Goal: Transaction & Acquisition: Obtain resource

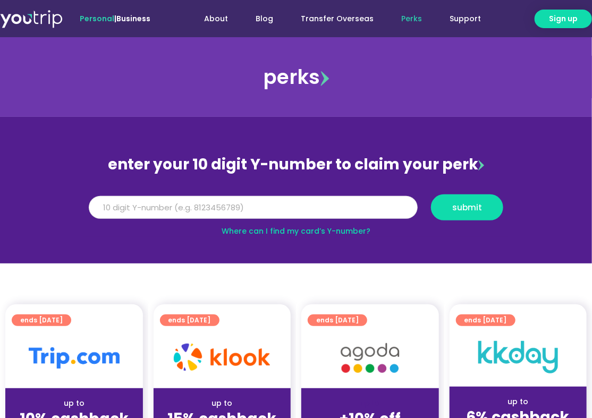
click at [260, 208] on input "Y Number" at bounding box center [253, 207] width 329 height 23
click at [260, 213] on input "Y Number" at bounding box center [253, 207] width 329 height 23
click at [247, 213] on input "Y Number" at bounding box center [253, 207] width 329 height 23
click at [253, 224] on div "Y Number submit" at bounding box center [296, 211] width 428 height 34
click at [254, 208] on input "Y Number" at bounding box center [253, 207] width 329 height 23
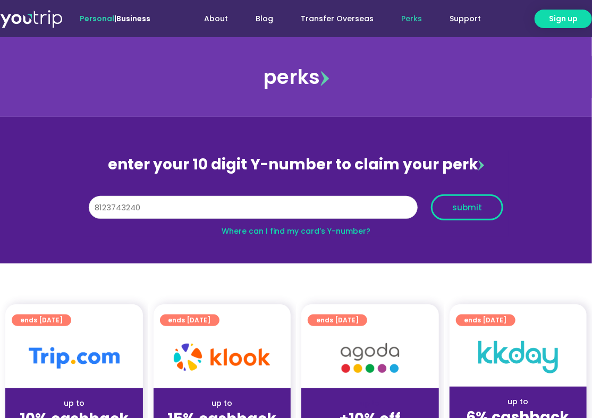
type input "8123743240"
click at [468, 203] on span "submit" at bounding box center [467, 207] width 30 height 8
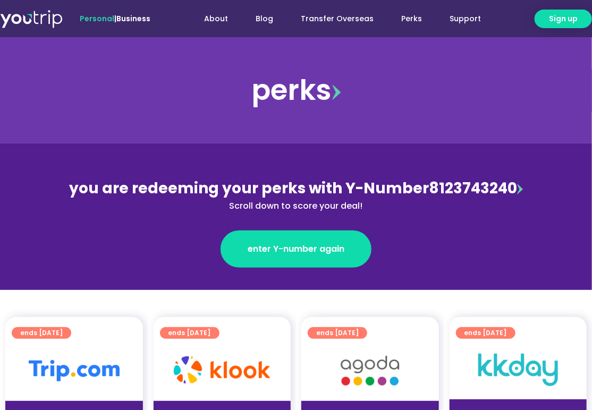
scroll to position [159, 0]
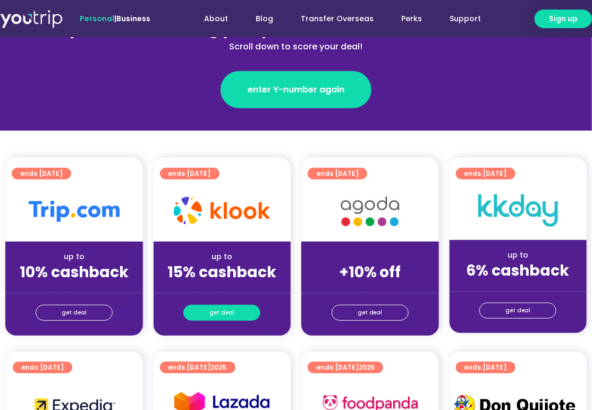
click at [220, 312] on span "get deal" at bounding box center [221, 312] width 25 height 15
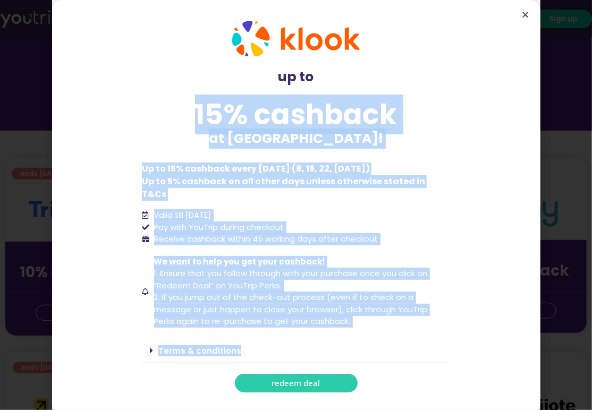
drag, startPoint x: 197, startPoint y: 118, endPoint x: 332, endPoint y: 329, distance: 249.7
click at [332, 329] on div "up to 15% cashback at [GEOGRAPHIC_DATA]! up to 15% cashback at [GEOGRAPHIC_DATA…" at bounding box center [296, 207] width 319 height 382
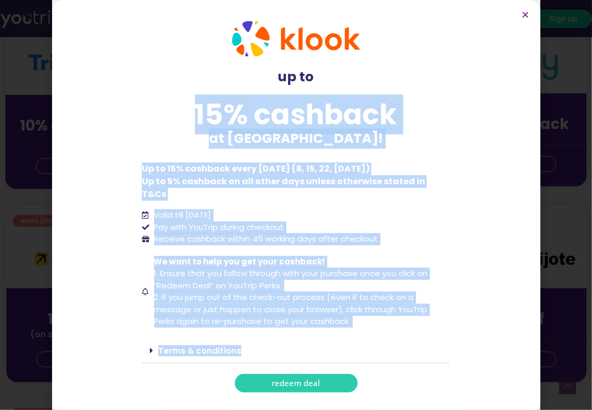
scroll to position [319, 0]
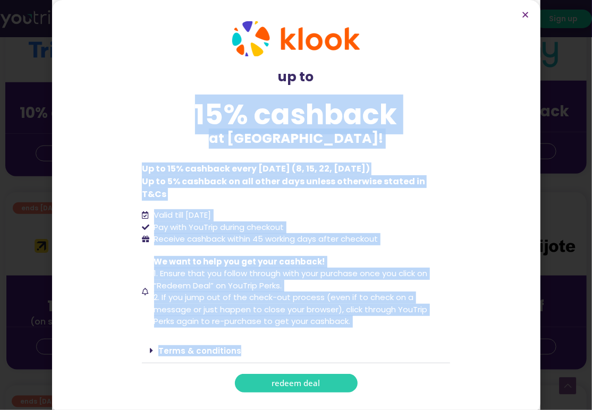
click at [151, 346] on icon at bounding box center [151, 350] width 3 height 9
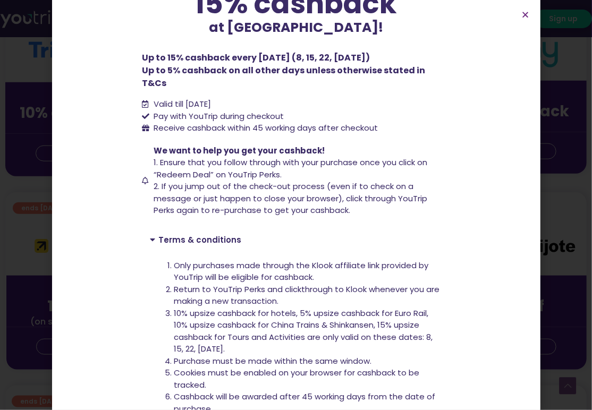
scroll to position [23, 0]
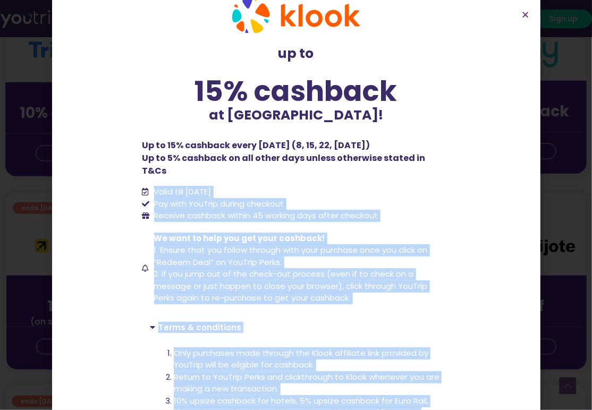
drag, startPoint x: 341, startPoint y: 341, endPoint x: 151, endPoint y: 201, distance: 235.9
click at [137, 172] on div "up to 15% cashback at [GEOGRAPHIC_DATA]! up to 15% cashback at [GEOGRAPHIC_DATA…" at bounding box center [296, 347] width 319 height 709
click at [213, 233] on span "We want to help you get your cashback!" at bounding box center [239, 238] width 171 height 11
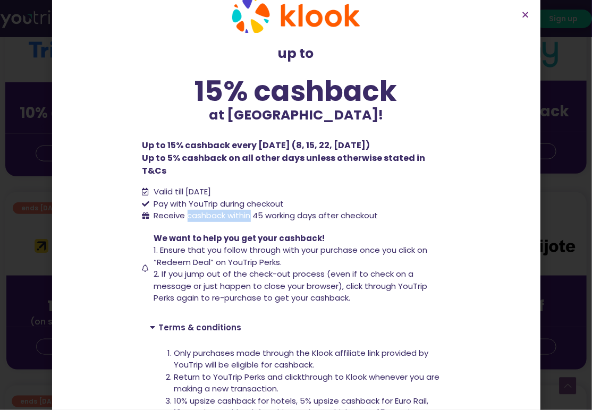
drag, startPoint x: 183, startPoint y: 202, endPoint x: 247, endPoint y: 203, distance: 63.8
click at [247, 210] on span "Receive cashback within 45 working days after checkout" at bounding box center [264, 216] width 227 height 12
click at [252, 210] on span "Receive cashback within 45 working days after checkout" at bounding box center [264, 216] width 227 height 12
drag, startPoint x: 255, startPoint y: 200, endPoint x: 317, endPoint y: 208, distance: 62.1
click at [317, 210] on span "Receive cashback within 45 working days after checkout" at bounding box center [264, 216] width 227 height 12
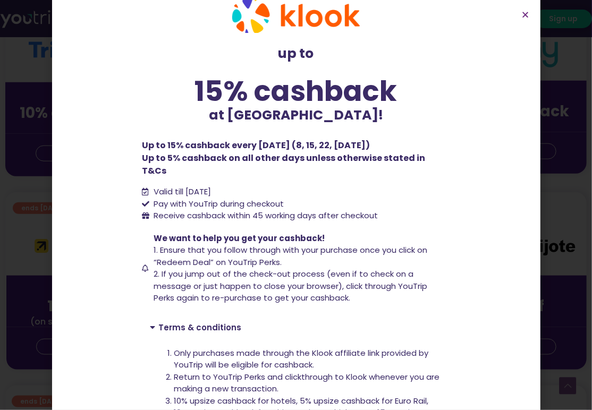
click at [363, 210] on span "Receive cashback within 45 working days after checkout" at bounding box center [264, 216] width 227 height 12
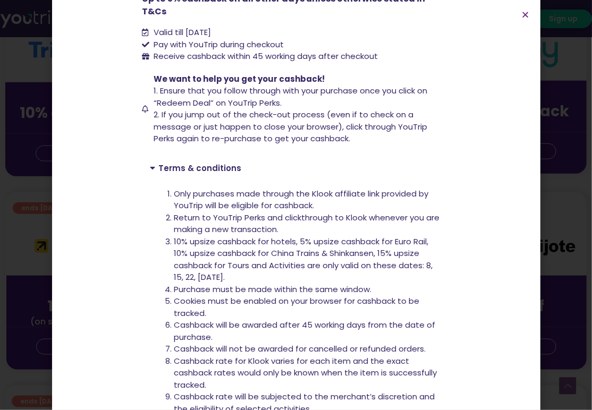
scroll to position [309, 0]
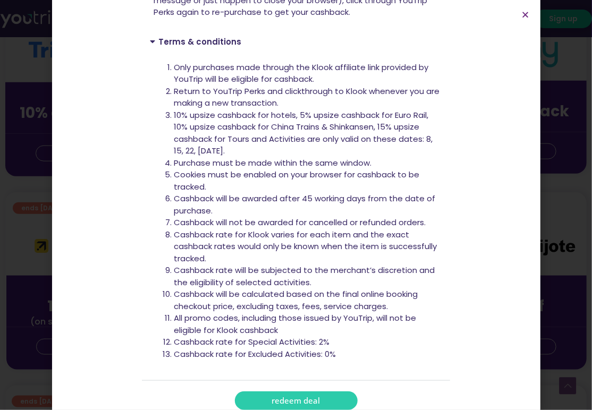
click at [315, 397] on span "redeem deal" at bounding box center [296, 401] width 48 height 8
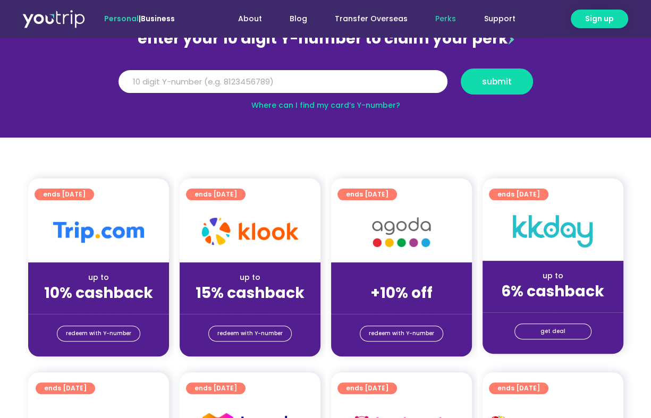
scroll to position [159, 0]
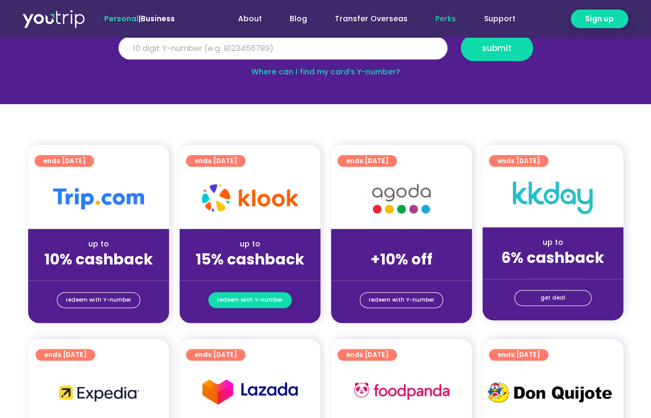
click at [259, 294] on span "redeem with Y-number" at bounding box center [249, 300] width 65 height 15
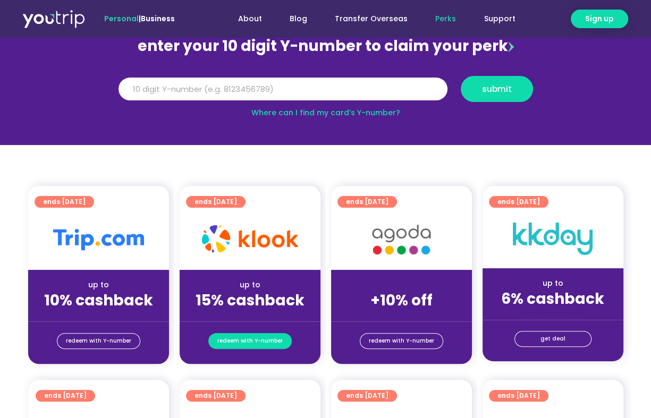
scroll to position [117, 0]
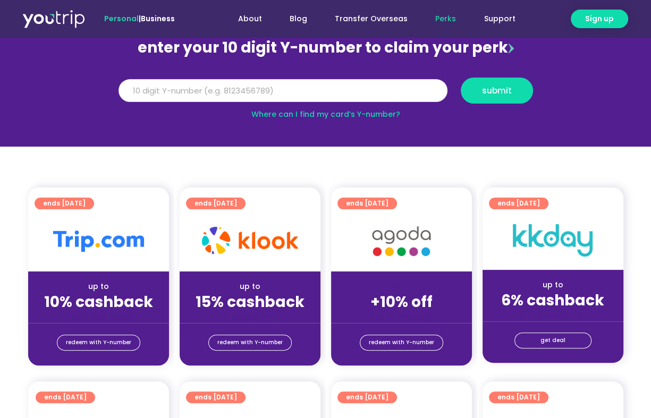
click at [268, 94] on input "Y Number" at bounding box center [282, 90] width 329 height 23
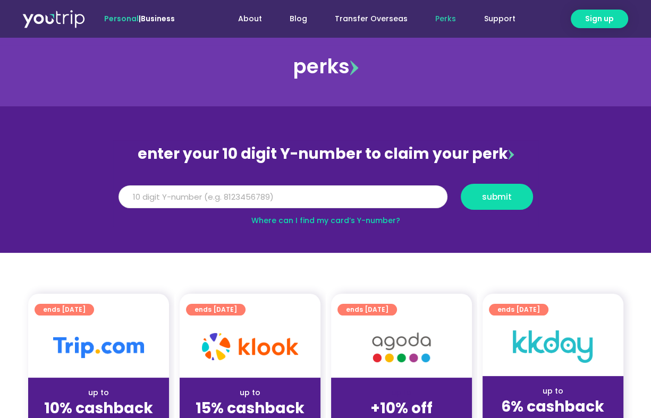
scroll to position [0, 0]
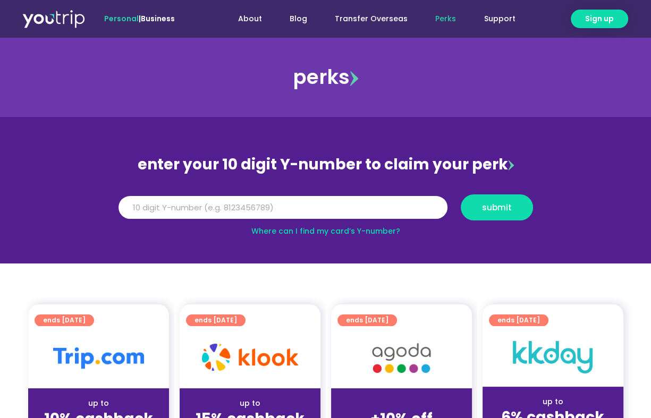
click at [313, 230] on link "Where can I find my card’s Y-number?" at bounding box center [325, 231] width 149 height 11
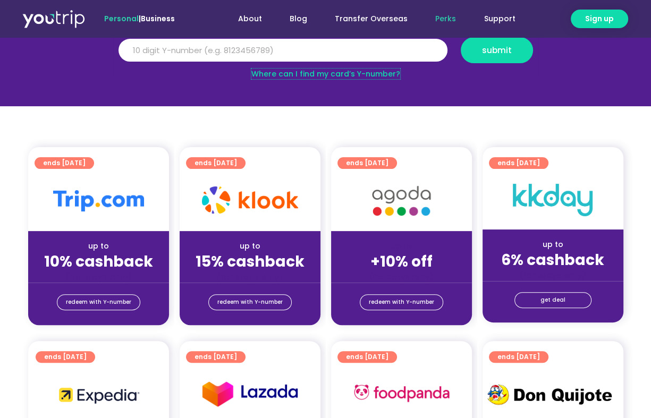
scroll to position [159, 0]
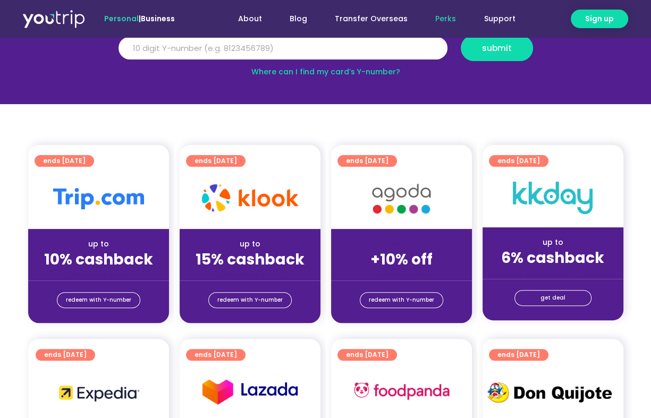
click at [245, 215] on div at bounding box center [250, 198] width 141 height 61
click at [247, 200] on img at bounding box center [250, 197] width 96 height 27
click at [257, 303] on span "redeem with Y-number" at bounding box center [249, 300] width 65 height 15
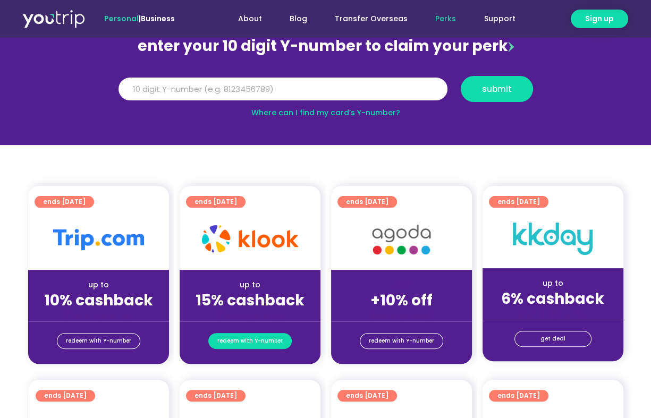
scroll to position [117, 0]
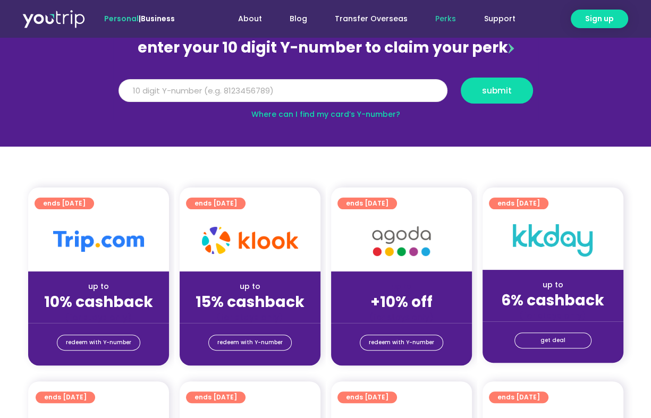
click at [296, 89] on input "Y Number" at bounding box center [282, 90] width 329 height 23
click at [218, 92] on input "Y Number" at bounding box center [282, 90] width 329 height 23
type input "8123743240"
click at [511, 87] on span "submit" at bounding box center [497, 91] width 54 height 8
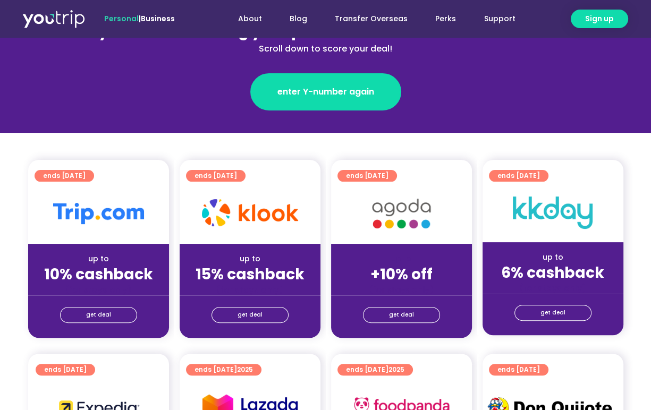
scroll to position [159, 0]
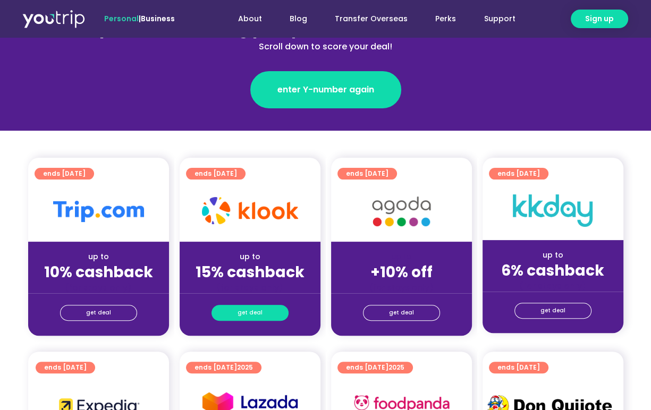
click at [252, 315] on span "get deal" at bounding box center [249, 312] width 25 height 15
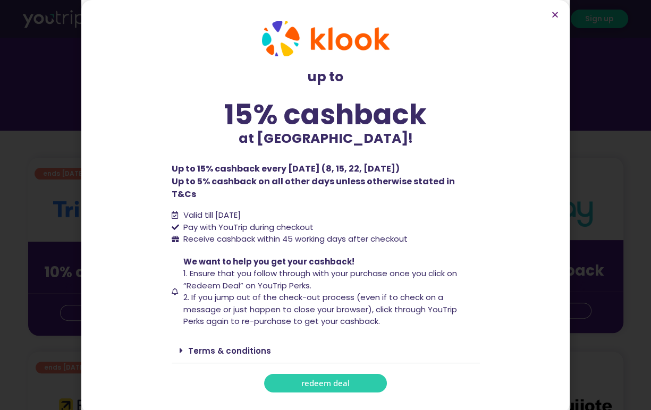
drag, startPoint x: 169, startPoint y: 176, endPoint x: 414, endPoint y: 175, distance: 244.9
click at [414, 175] on div "up to 15% cashback at [GEOGRAPHIC_DATA]! up to 15% cashback at [GEOGRAPHIC_DATA…" at bounding box center [325, 207] width 319 height 382
drag, startPoint x: 165, startPoint y: 189, endPoint x: 483, endPoint y: 184, distance: 317.7
click at [483, 184] on section "up to 15% cashback at [GEOGRAPHIC_DATA]! up to 15% cashback at [GEOGRAPHIC_DATA…" at bounding box center [325, 207] width 488 height 414
click at [340, 379] on span "redeem deal" at bounding box center [325, 383] width 48 height 8
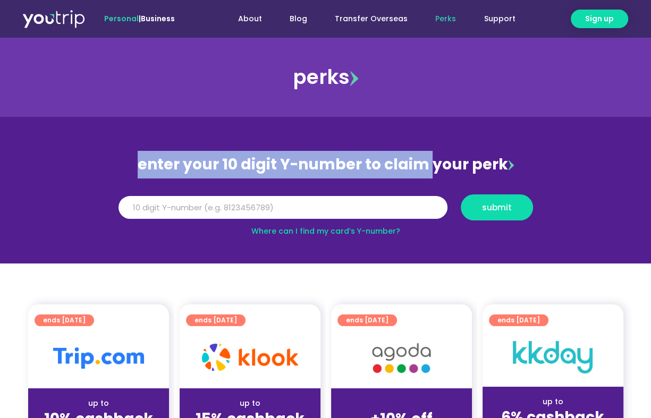
drag, startPoint x: 141, startPoint y: 161, endPoint x: 430, endPoint y: 171, distance: 289.2
click at [430, 171] on div "enter your 10 digit Y-number to claim your perk" at bounding box center [325, 165] width 425 height 28
copy div "enter your 10 digit Y-number to claim"
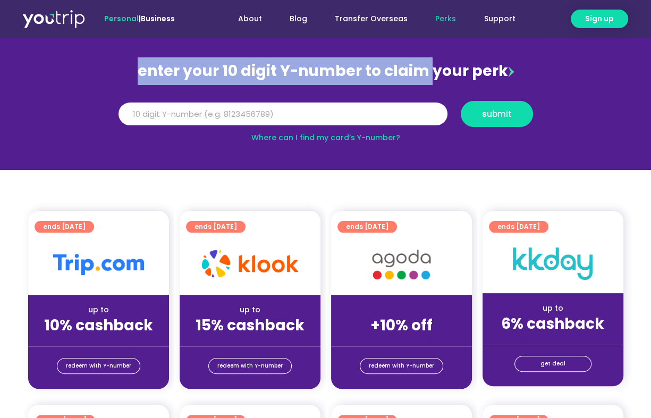
scroll to position [159, 0]
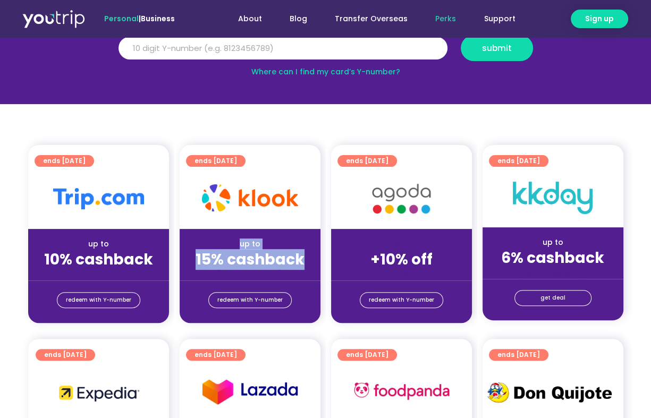
drag, startPoint x: 239, startPoint y: 242, endPoint x: 310, endPoint y: 255, distance: 72.4
click at [310, 255] on div "up to 15% cashback (for stays only)" at bounding box center [250, 255] width 141 height 52
click at [255, 305] on span "redeem with Y-number" at bounding box center [249, 300] width 65 height 15
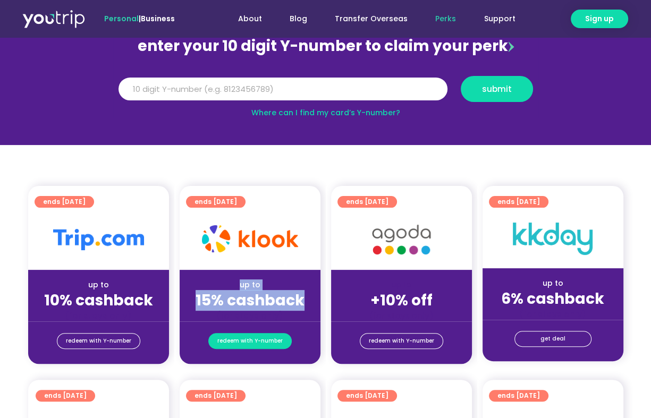
scroll to position [117, 0]
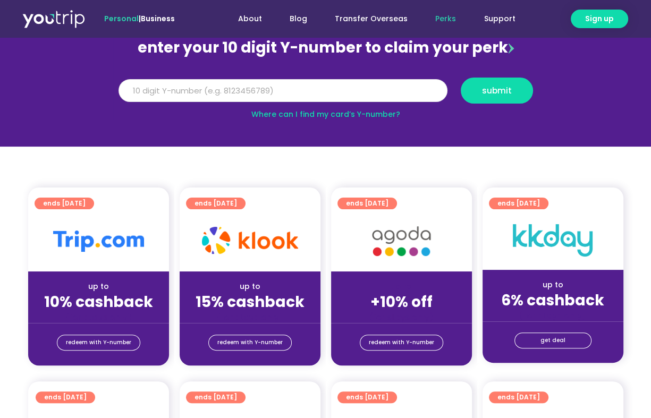
click at [257, 81] on input "Y Number" at bounding box center [282, 90] width 329 height 23
click at [259, 89] on input "Y Number" at bounding box center [282, 90] width 329 height 23
type input "8123743240"
click at [502, 92] on span "submit" at bounding box center [497, 91] width 30 height 8
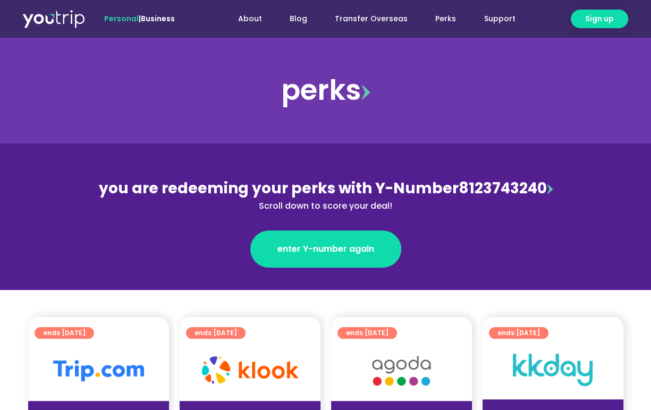
scroll to position [159, 0]
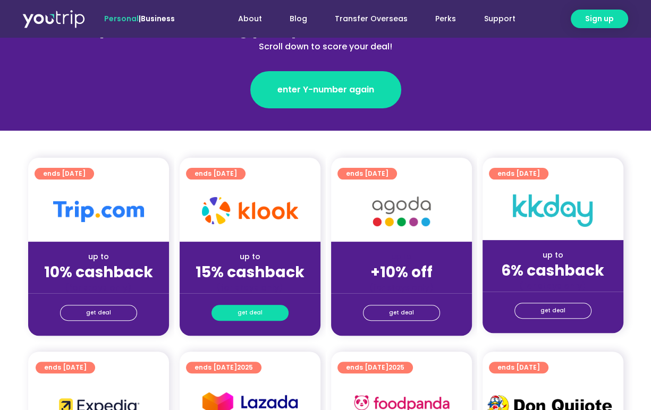
click at [263, 311] on link "get deal" at bounding box center [249, 313] width 77 height 16
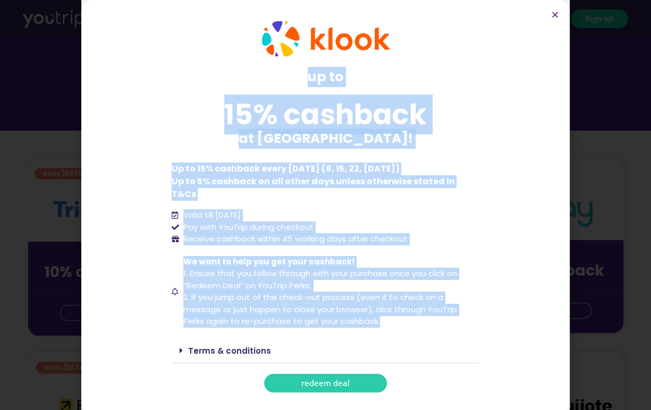
drag, startPoint x: 306, startPoint y: 80, endPoint x: 386, endPoint y: 319, distance: 252.2
click at [386, 319] on div "up to 15% cashback at [GEOGRAPHIC_DATA]! up to 15% cashback at [GEOGRAPHIC_DATA…" at bounding box center [325, 207] width 319 height 382
copy div "up to 15% cashback at [GEOGRAPHIC_DATA]! Up to 15% cashback every [DATE] (8, 15…"
click at [281, 233] on span "Receive cashback within 45 working days after checkout" at bounding box center [294, 239] width 227 height 12
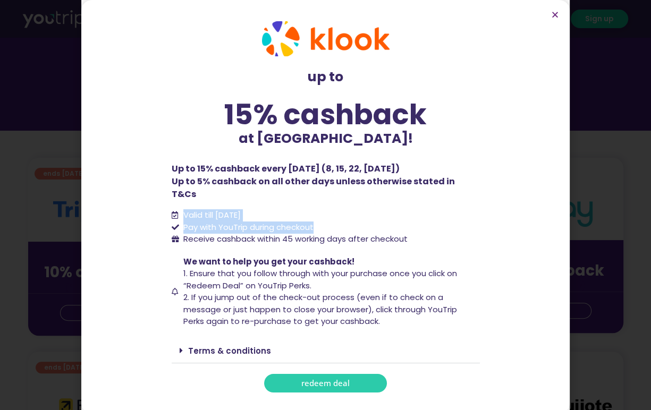
drag, startPoint x: 319, startPoint y: 218, endPoint x: 182, endPoint y: 206, distance: 137.6
click at [182, 209] on ul "Valid till [DATE] Pay with YouTrip during checkout Receive cashback within 45 w…" at bounding box center [326, 227] width 308 height 36
drag, startPoint x: 169, startPoint y: 172, endPoint x: 417, endPoint y: 180, distance: 247.7
click at [417, 180] on div "up to 15% cashback at [GEOGRAPHIC_DATA]! up to 15% cashback at [GEOGRAPHIC_DATA…" at bounding box center [325, 207] width 319 height 382
copy p "Up to 15% cashback every [DATE] (8, 15, 22, [DATE])"
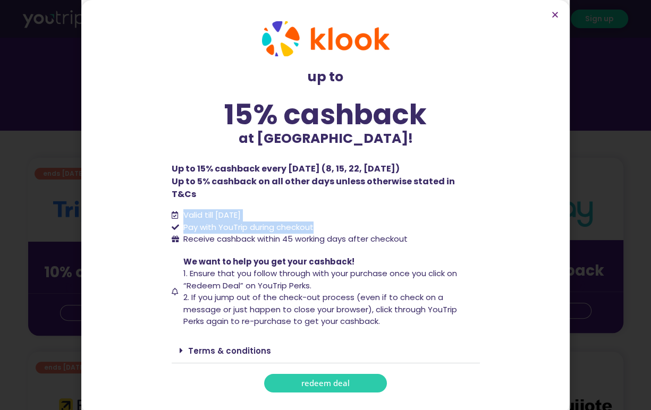
drag, startPoint x: 184, startPoint y: 206, endPoint x: 304, endPoint y: 212, distance: 119.7
click at [304, 212] on li "Valid till [DATE]" at bounding box center [326, 215] width 308 height 12
drag, startPoint x: 321, startPoint y: 221, endPoint x: 185, endPoint y: 220, distance: 136.0
click at [185, 222] on li "Pay with YouTrip during checkout" at bounding box center [326, 228] width 308 height 12
copy span "Pay with YouTrip during checkout"
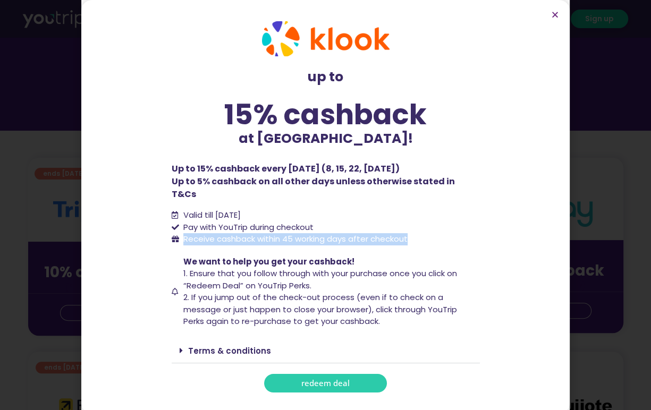
drag, startPoint x: 182, startPoint y: 230, endPoint x: 412, endPoint y: 226, distance: 229.5
click at [412, 233] on li "Receive cashback within 45 working days after checkout" at bounding box center [326, 239] width 308 height 12
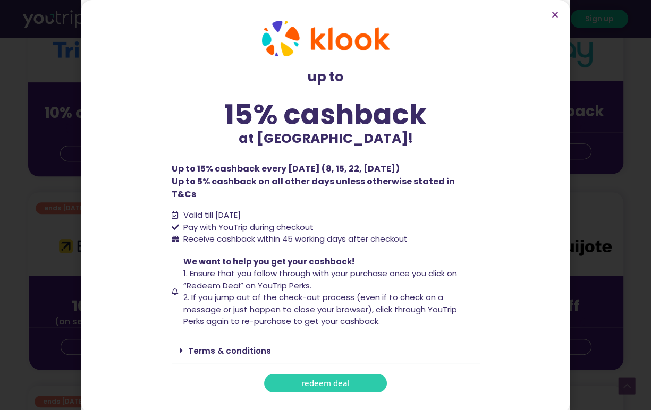
click at [308, 271] on span "1. Ensure that you follow through with your purchase once you click on “Redeem …" at bounding box center [320, 279] width 274 height 23
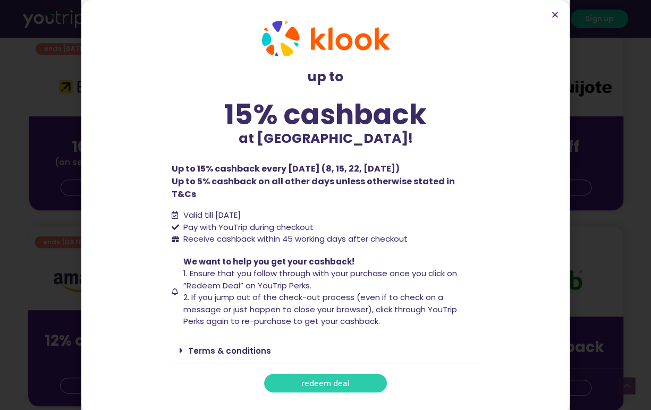
click at [181, 346] on icon at bounding box center [181, 350] width 3 height 9
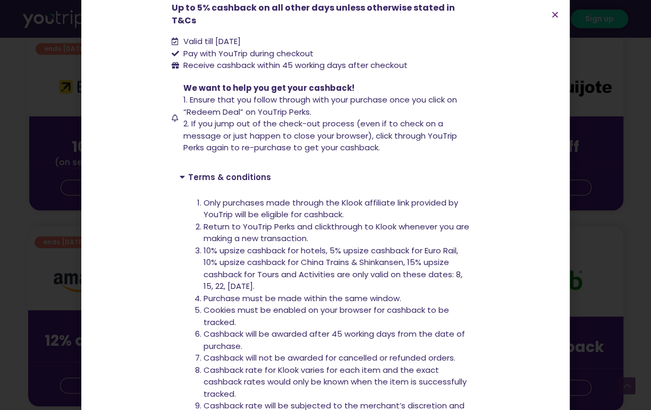
scroll to position [179, 0]
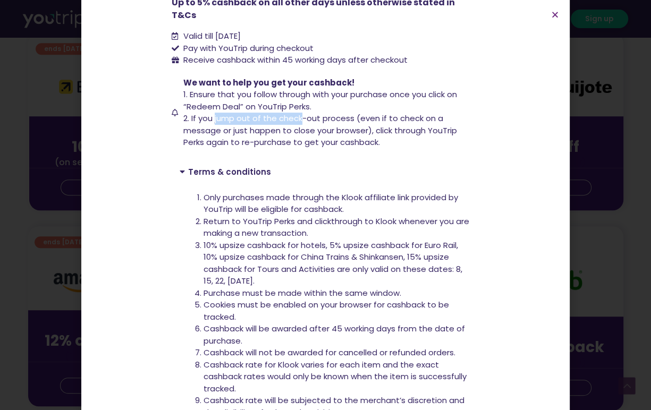
drag, startPoint x: 210, startPoint y: 104, endPoint x: 296, endPoint y: 108, distance: 86.2
click at [296, 113] on span "2. If you jump out of the check-out process (even if to check on a message or j…" at bounding box center [320, 130] width 274 height 35
click at [317, 113] on span "2. If you jump out of the check-out process (even if to check on a message or j…" at bounding box center [320, 130] width 274 height 35
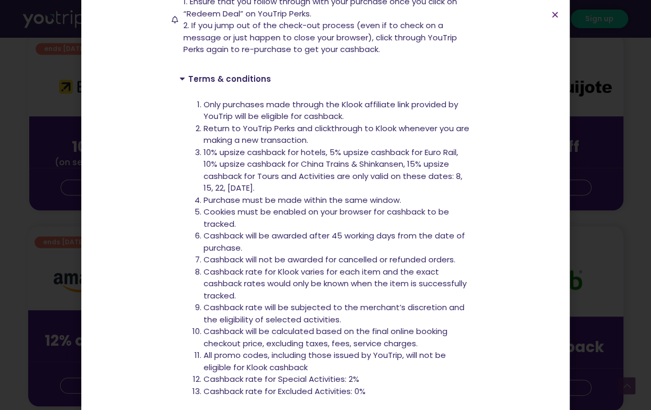
scroll to position [277, 0]
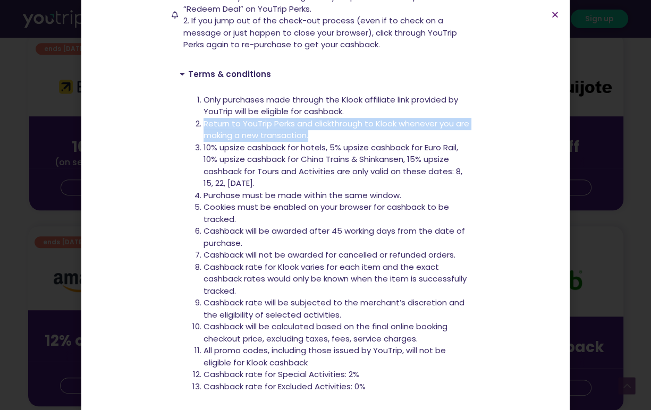
drag, startPoint x: 198, startPoint y: 112, endPoint x: 313, endPoint y: 118, distance: 114.9
click at [313, 118] on li "Return to YouTrip Perks and clickthrough to Klook whenever you are making a new…" at bounding box center [337, 130] width 268 height 24
click at [319, 118] on li "Return to YouTrip Perks and clickthrough to Klook whenever you are making a new…" at bounding box center [337, 130] width 268 height 24
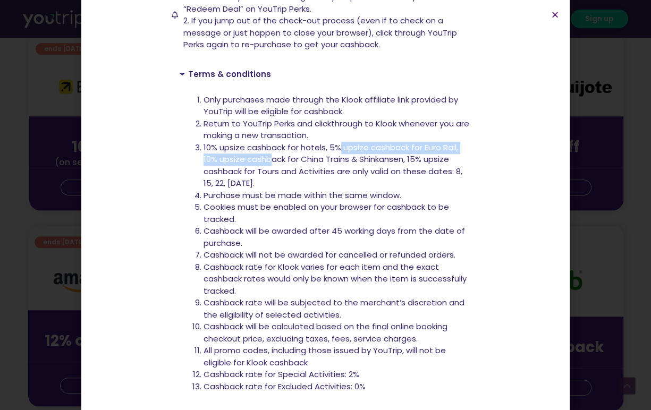
drag, startPoint x: 267, startPoint y: 141, endPoint x: 333, endPoint y: 140, distance: 65.9
click at [333, 142] on span "10% upsize cashback for hotels, 5% upsize cashback for Euro Rail, 10% upsize ca…" at bounding box center [332, 165] width 259 height 47
click at [351, 151] on span "10% upsize cashback for hotels, 5% upsize cashback for Euro Rail, 10% upsize ca…" at bounding box center [332, 165] width 259 height 47
drag, startPoint x: 353, startPoint y: 148, endPoint x: 385, endPoint y: 148, distance: 31.3
click at [385, 148] on span "10% upsize cashback for hotels, 5% upsize cashback for Euro Rail, 10% upsize ca…" at bounding box center [332, 165] width 259 height 47
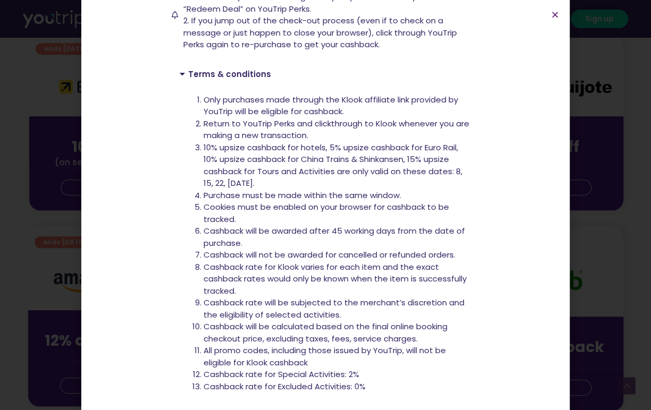
click at [425, 148] on span "10% upsize cashback for hotels, 5% upsize cashback for Euro Rail, 10% upsize ca…" at bounding box center [332, 165] width 259 height 47
drag, startPoint x: 234, startPoint y: 158, endPoint x: 295, endPoint y: 160, distance: 61.7
click at [295, 160] on span "10% upsize cashback for hotels, 5% upsize cashback for Euro Rail, 10% upsize ca…" at bounding box center [332, 165] width 259 height 47
click at [332, 161] on span "10% upsize cashback for hotels, 5% upsize cashback for Euro Rail, 10% upsize ca…" at bounding box center [332, 165] width 259 height 47
click at [370, 158] on span "10% upsize cashback for hotels, 5% upsize cashback for Euro Rail, 10% upsize ca…" at bounding box center [332, 165] width 259 height 47
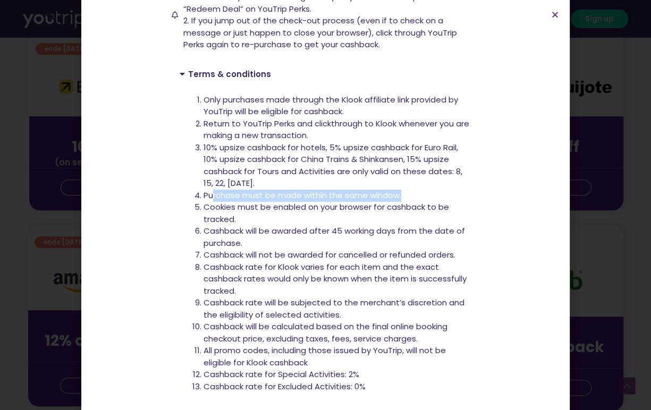
drag, startPoint x: 208, startPoint y: 184, endPoint x: 415, endPoint y: 180, distance: 207.2
click at [415, 190] on li "Purchase must be made within the same window." at bounding box center [337, 196] width 268 height 12
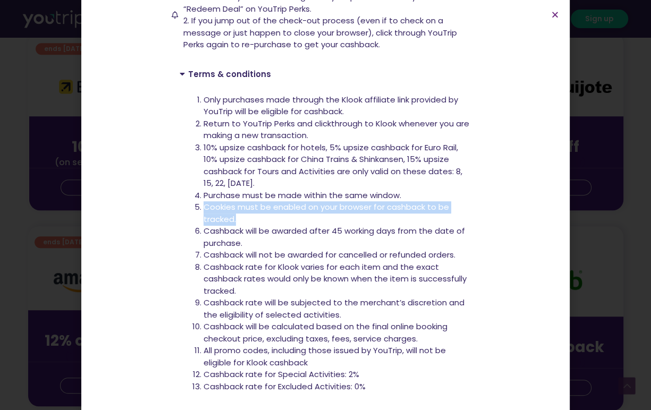
drag, startPoint x: 200, startPoint y: 195, endPoint x: 269, endPoint y: 210, distance: 71.3
click at [269, 210] on li "Cookies must be enabled on your browser for cashback to be tracked." at bounding box center [337, 213] width 268 height 24
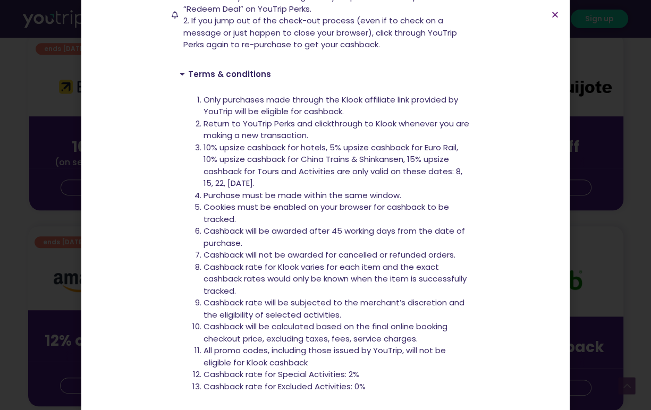
click at [242, 229] on li "Cashback will be awarded after 45 working days from the date of purchase." at bounding box center [337, 237] width 268 height 24
drag, startPoint x: 294, startPoint y: 242, endPoint x: 383, endPoint y: 237, distance: 88.8
click at [383, 249] on li "Cashback will not be awarded for cancelled or refunded orders." at bounding box center [337, 255] width 268 height 12
click at [409, 249] on li "Cashback will not be awarded for cancelled or refunded orders." at bounding box center [337, 255] width 268 height 12
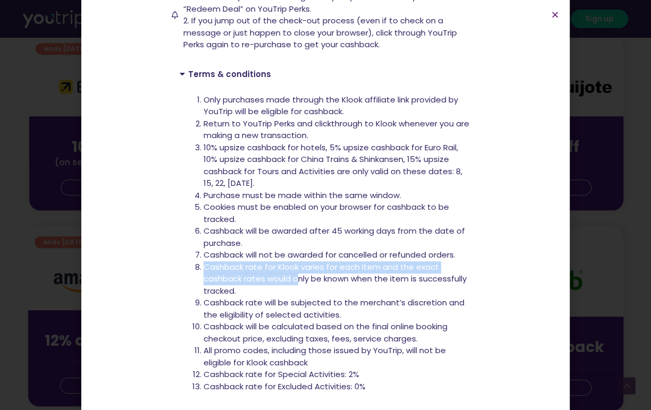
drag, startPoint x: 198, startPoint y: 259, endPoint x: 293, endPoint y: 269, distance: 96.2
click at [293, 264] on li "Cashback rate for Klook varies for each item and the exact cashback rates would…" at bounding box center [337, 279] width 268 height 36
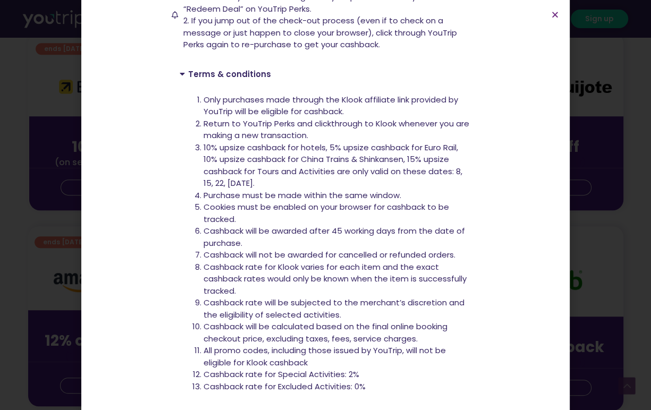
click at [287, 279] on li "Cashback rate for Klook varies for each item and the exact cashback rates would…" at bounding box center [337, 279] width 268 height 36
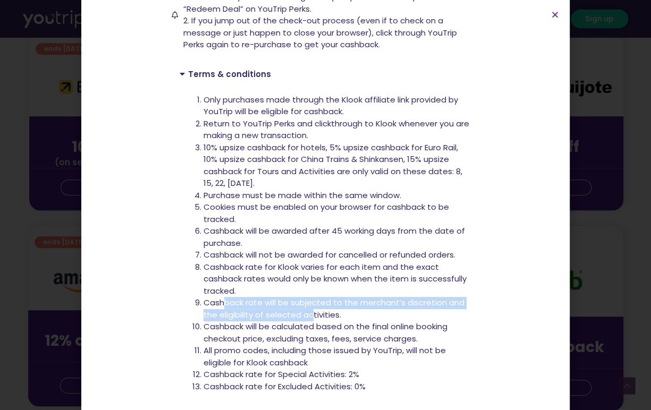
drag, startPoint x: 218, startPoint y: 289, endPoint x: 308, endPoint y: 300, distance: 90.5
click at [308, 300] on li "Cashback rate will be subjected to the merchant’s discretion and the eligibilit…" at bounding box center [337, 309] width 268 height 24
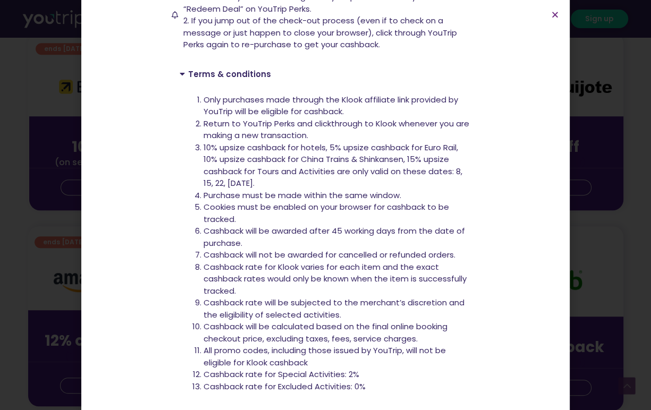
click at [318, 321] on li "Cashback will be calculated based on the final online booking checkout price, e…" at bounding box center [337, 333] width 268 height 24
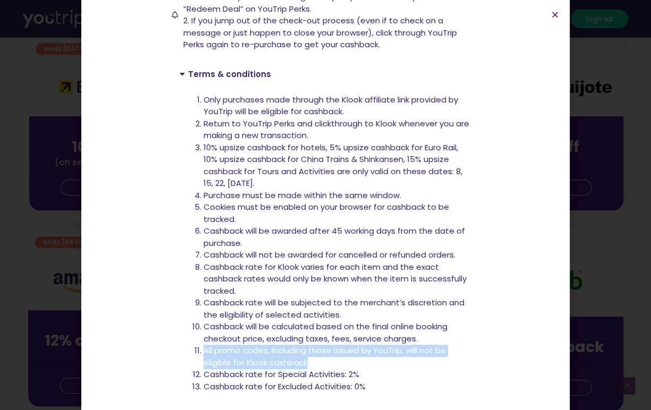
drag, startPoint x: 201, startPoint y: 336, endPoint x: 308, endPoint y: 347, distance: 106.8
click at [308, 347] on li "All promo codes, including those issued by YouTrip, will not be eligible for Kl…" at bounding box center [337, 357] width 268 height 24
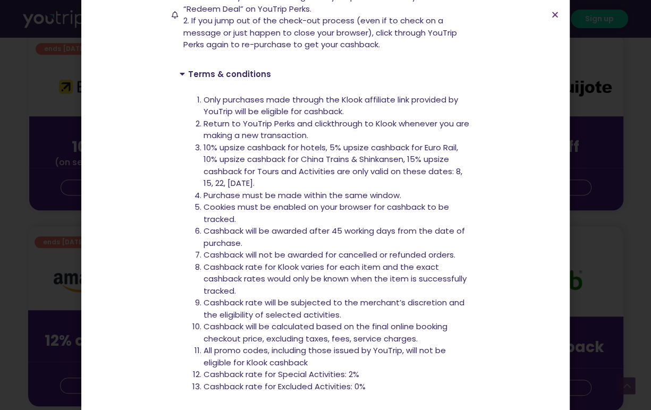
click at [353, 369] on li "Cashback rate for Special Activities: 2%" at bounding box center [337, 375] width 268 height 12
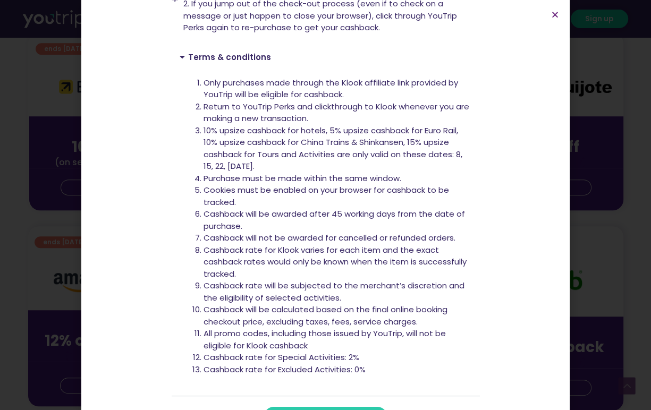
scroll to position [309, 0]
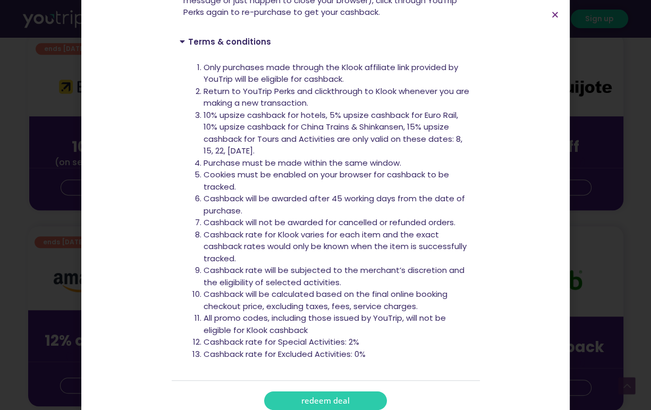
click at [354, 392] on link "redeem deal" at bounding box center [325, 401] width 123 height 19
